Goal: Task Accomplishment & Management: Use online tool/utility

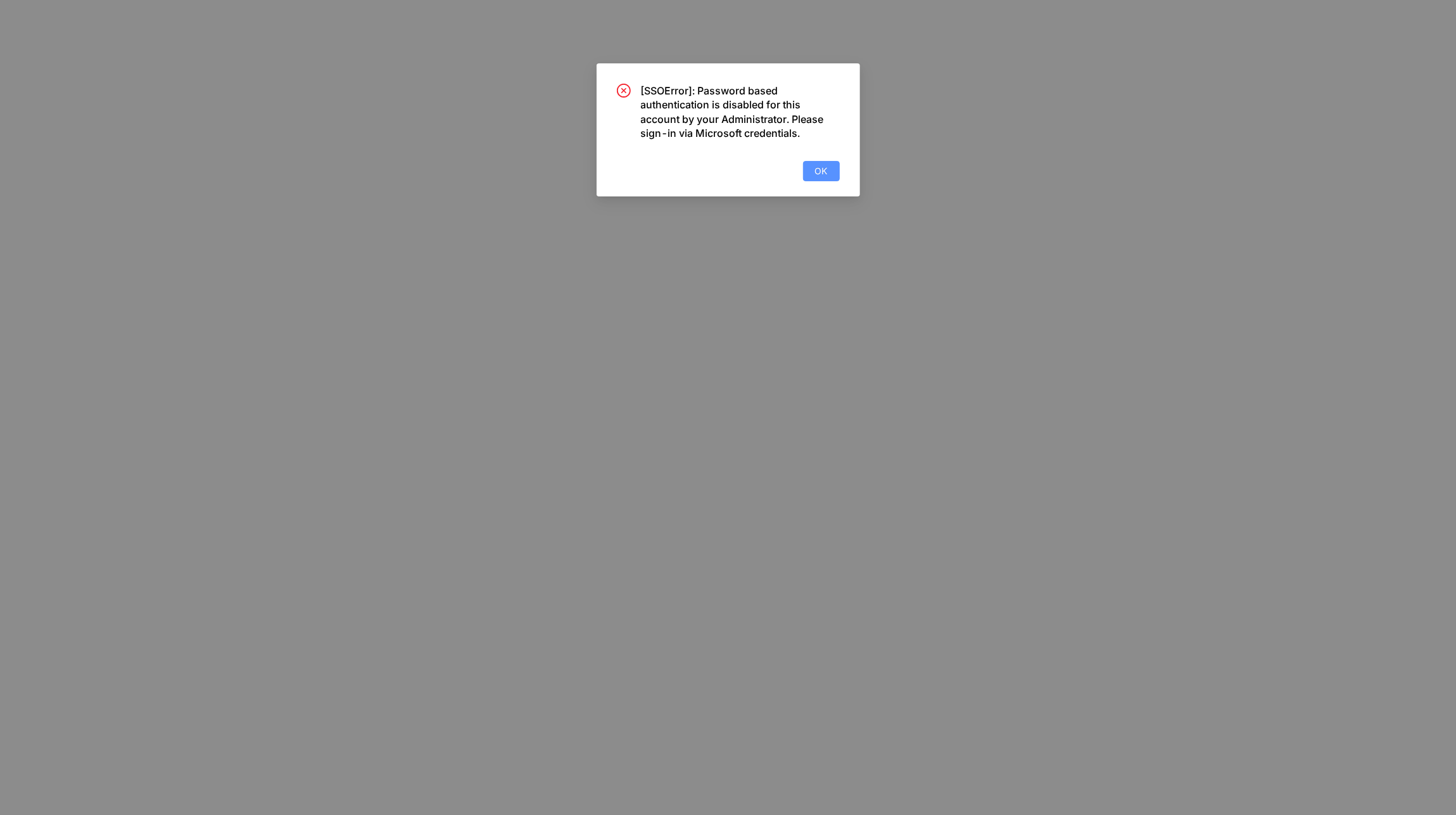
click at [832, 166] on button "OK" at bounding box center [821, 170] width 37 height 20
